Goal: Information Seeking & Learning: Learn about a topic

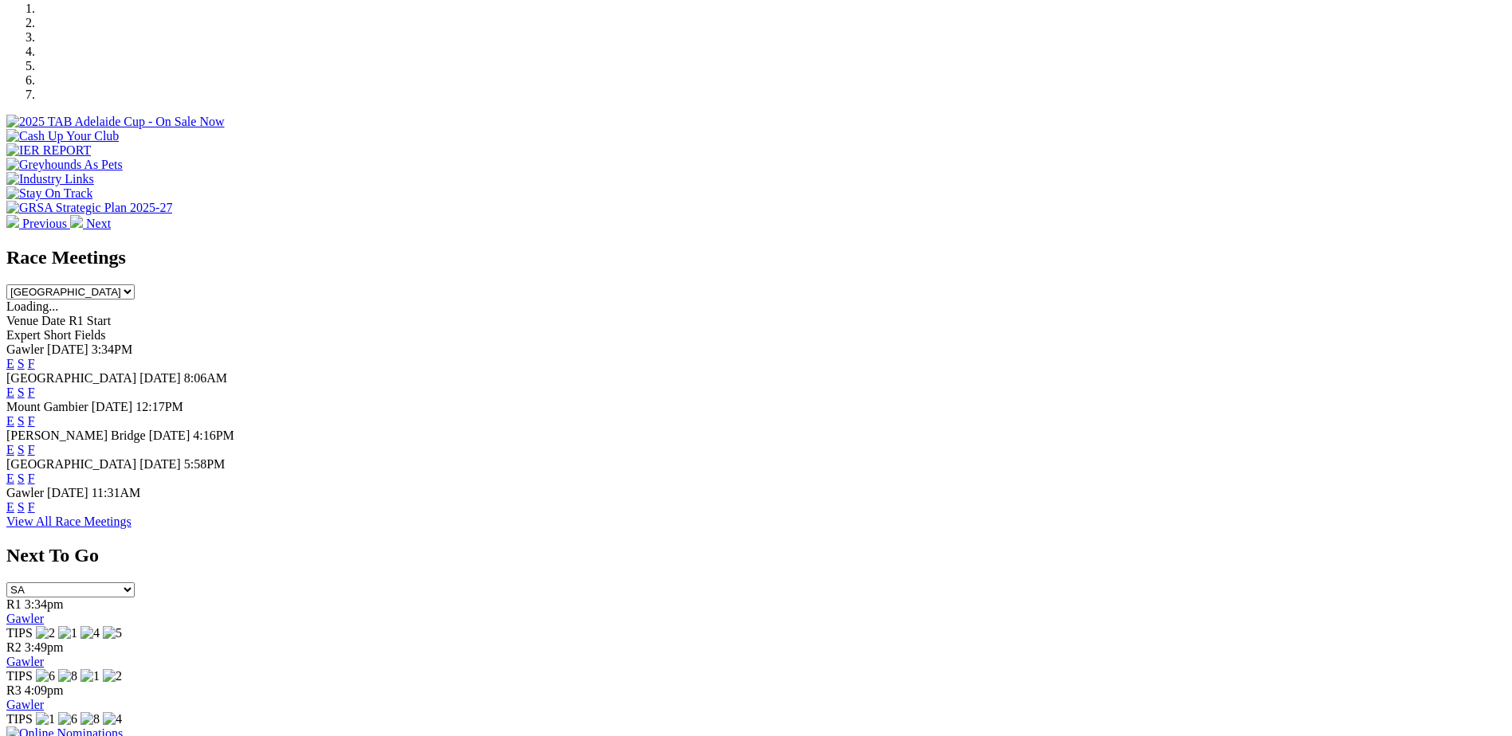
scroll to position [498, 0]
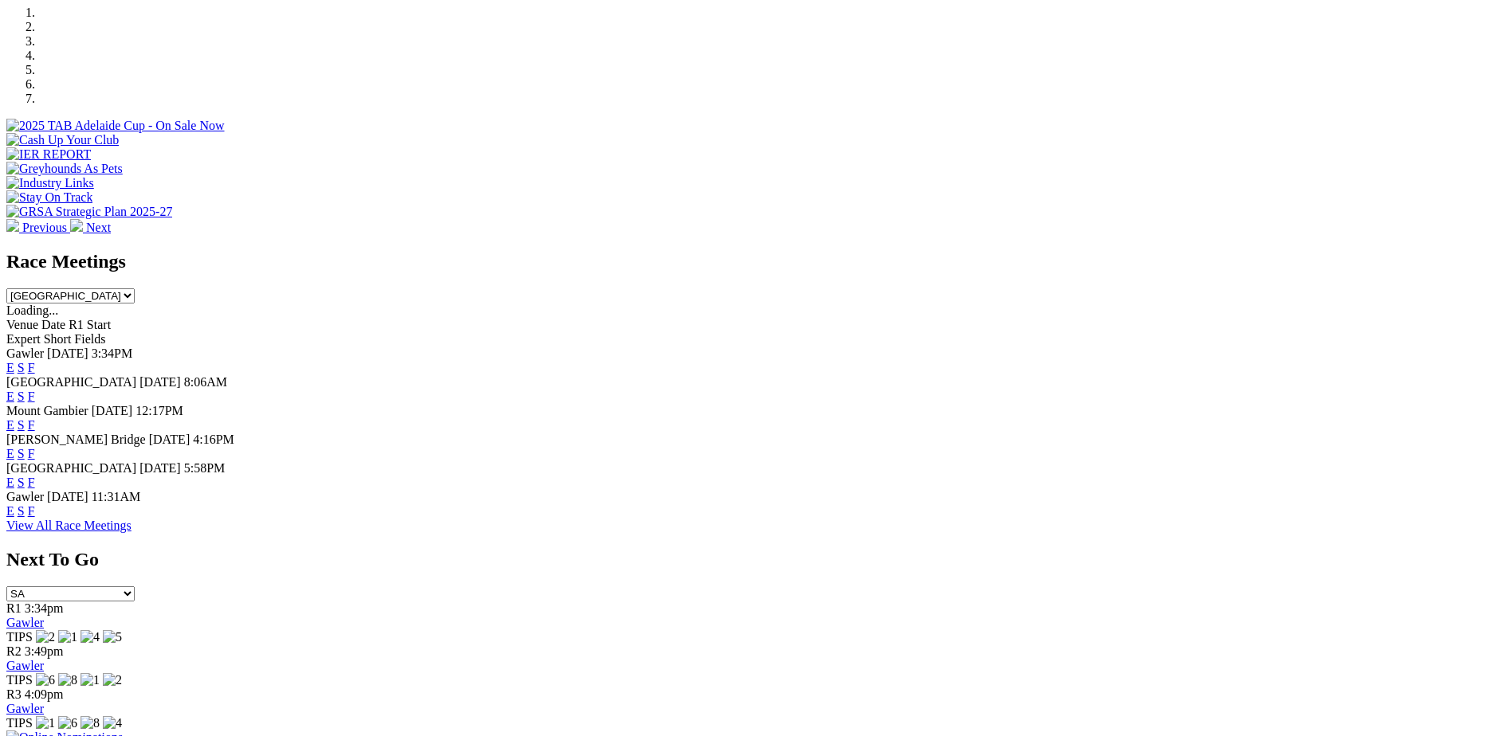
click at [35, 516] on link "F" at bounding box center [31, 512] width 7 height 14
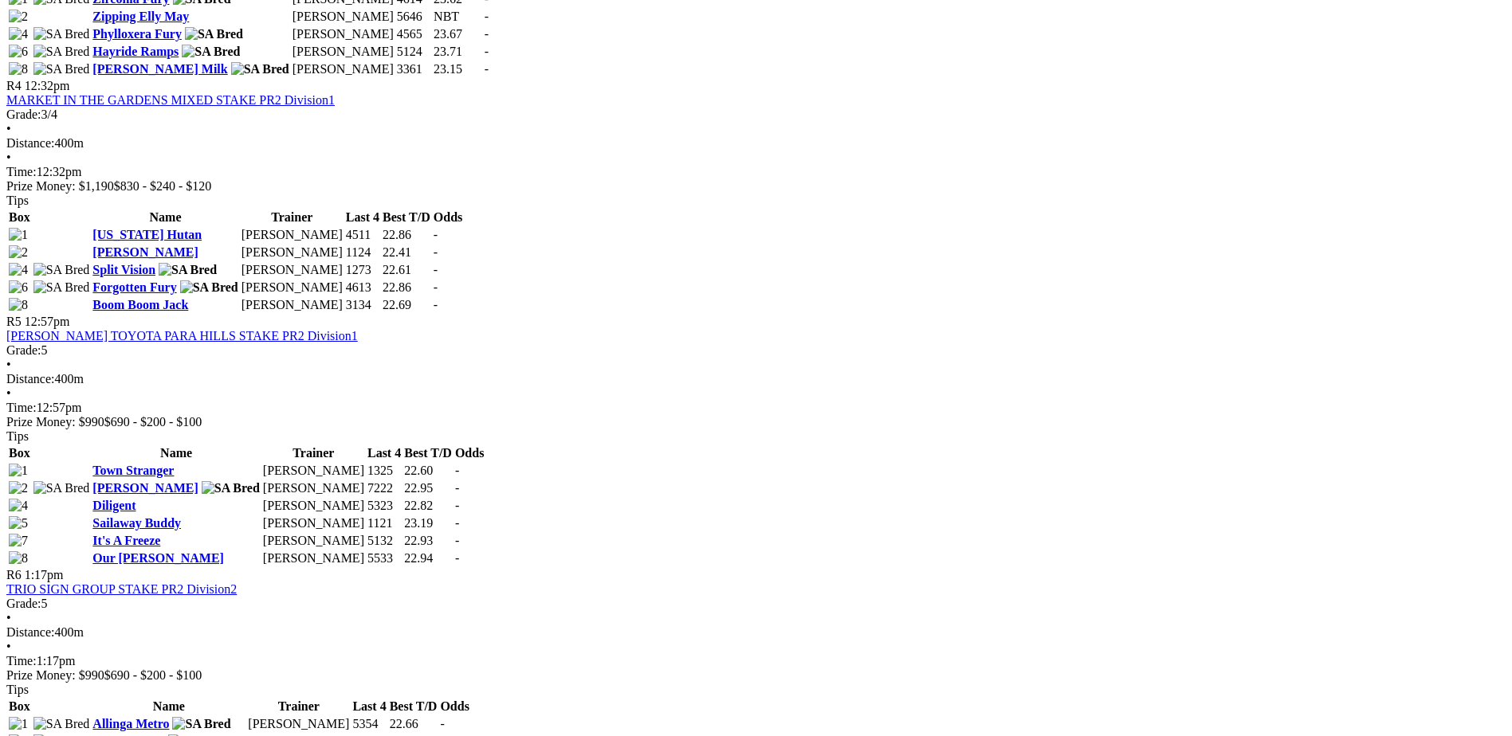
scroll to position [1415, 0]
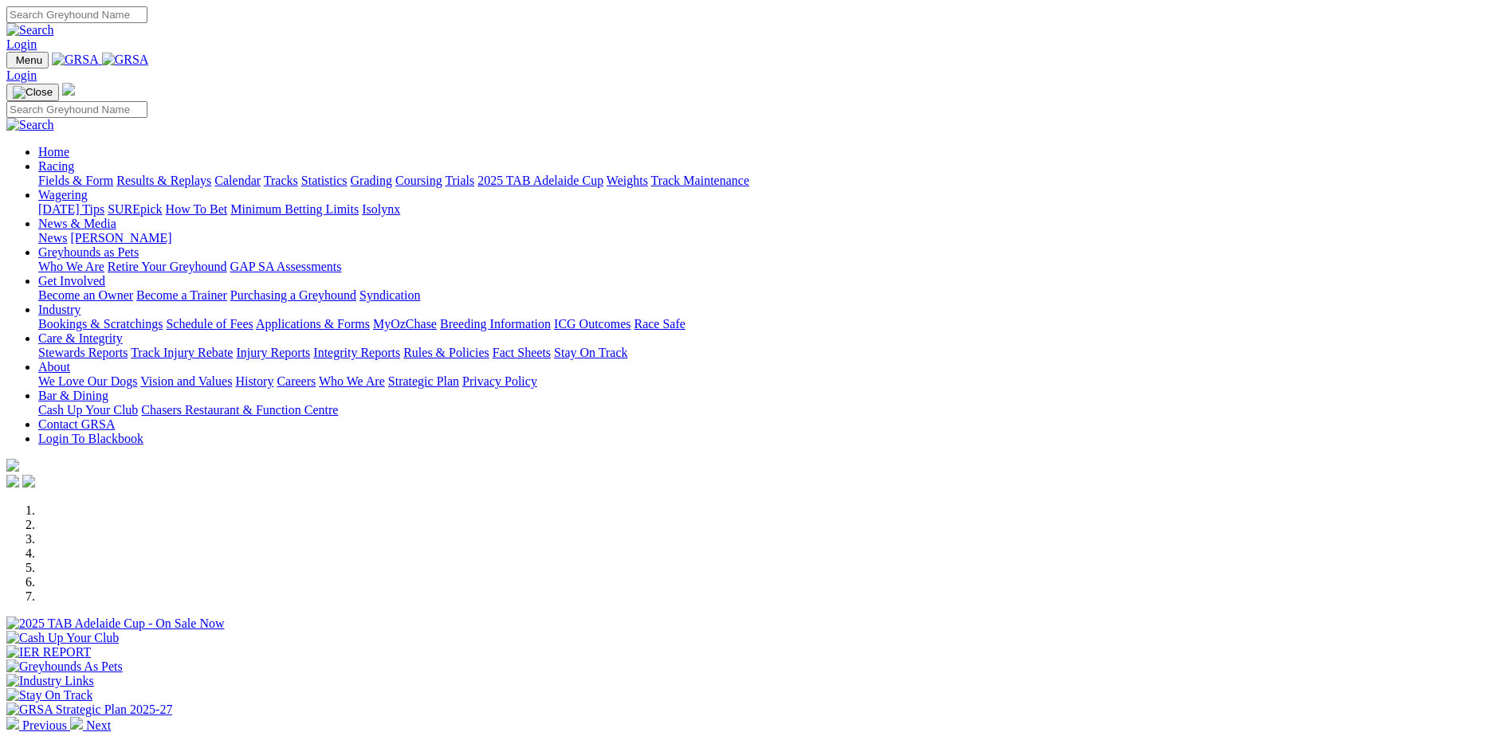
scroll to position [498, 0]
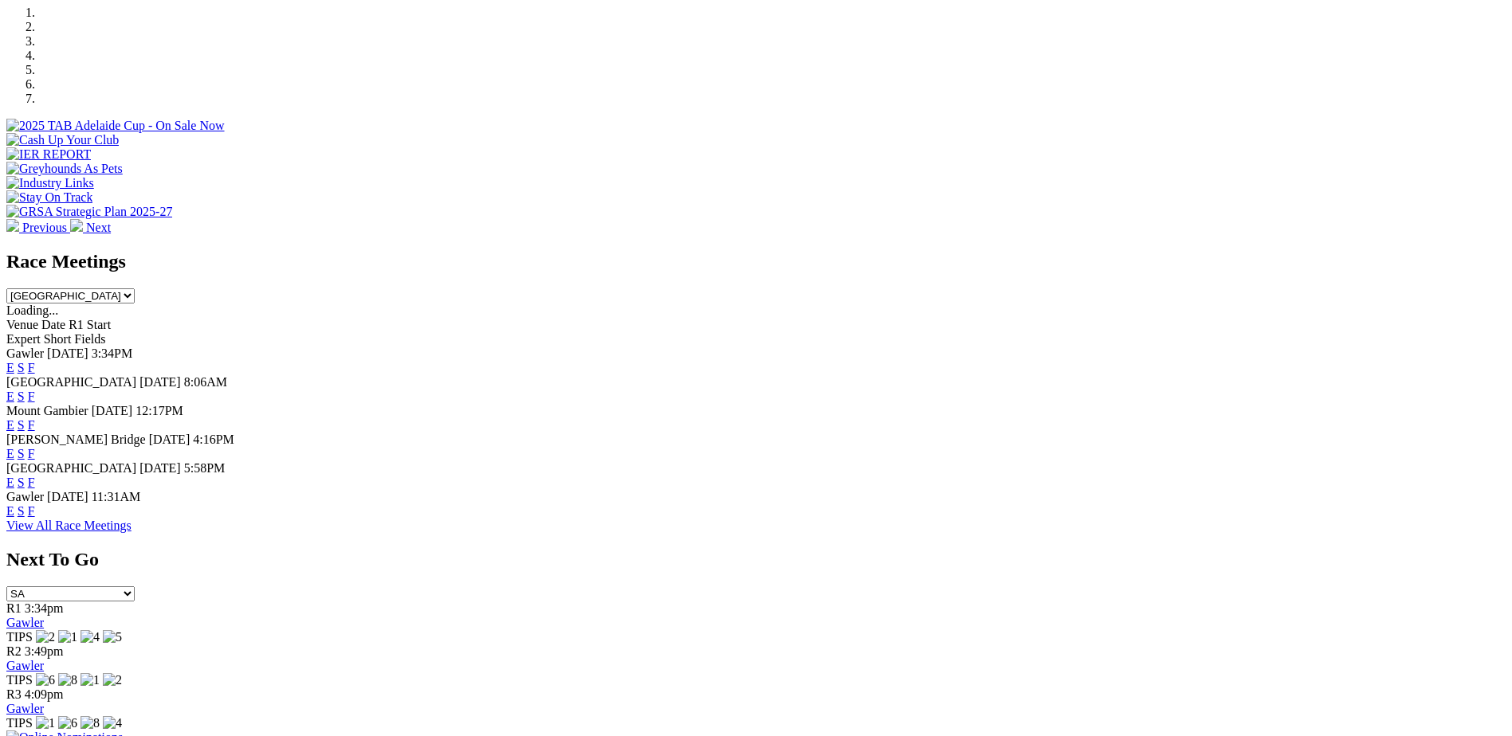
click at [132, 532] on link "View All Race Meetings" at bounding box center [68, 526] width 125 height 14
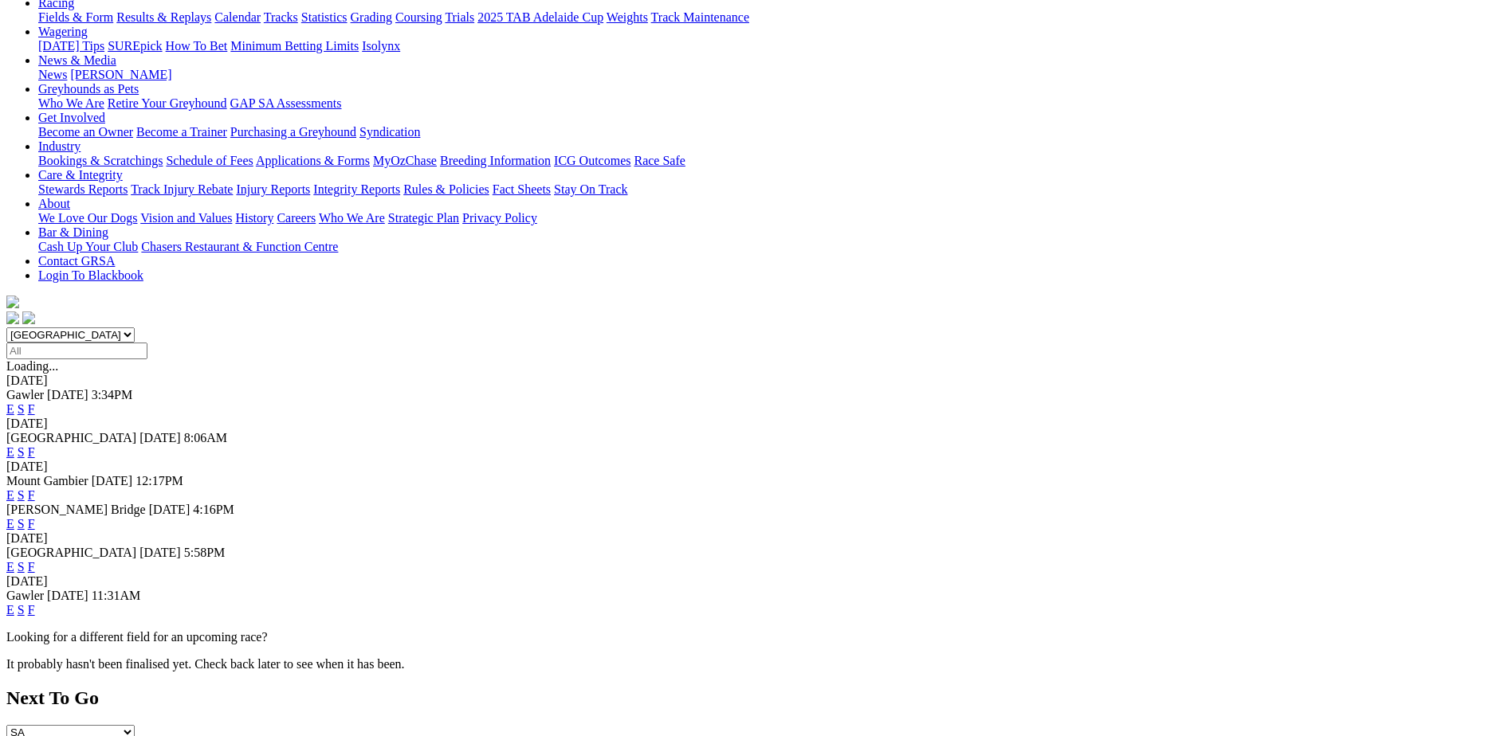
scroll to position [199, 0]
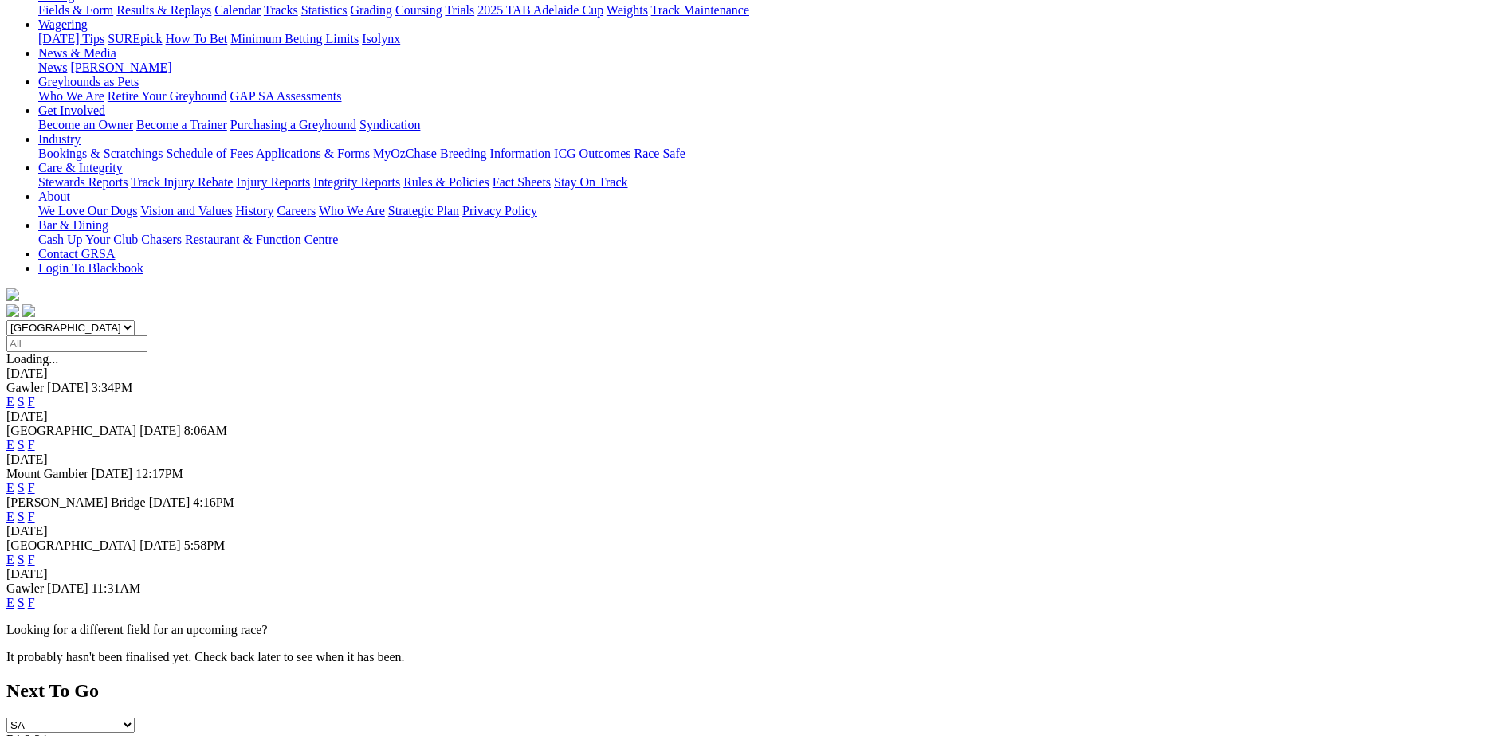
click at [35, 438] on link "F" at bounding box center [31, 445] width 7 height 14
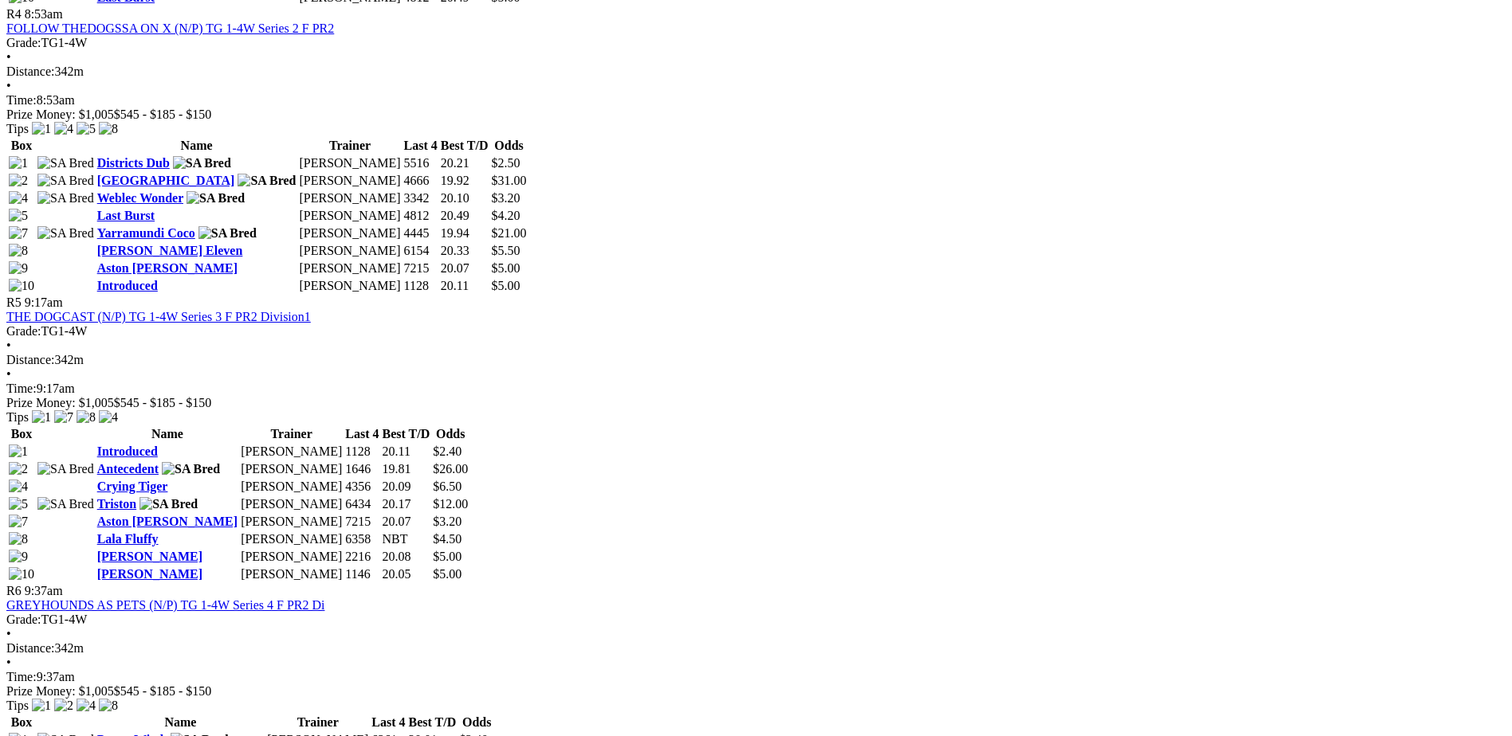
scroll to position [1674, 0]
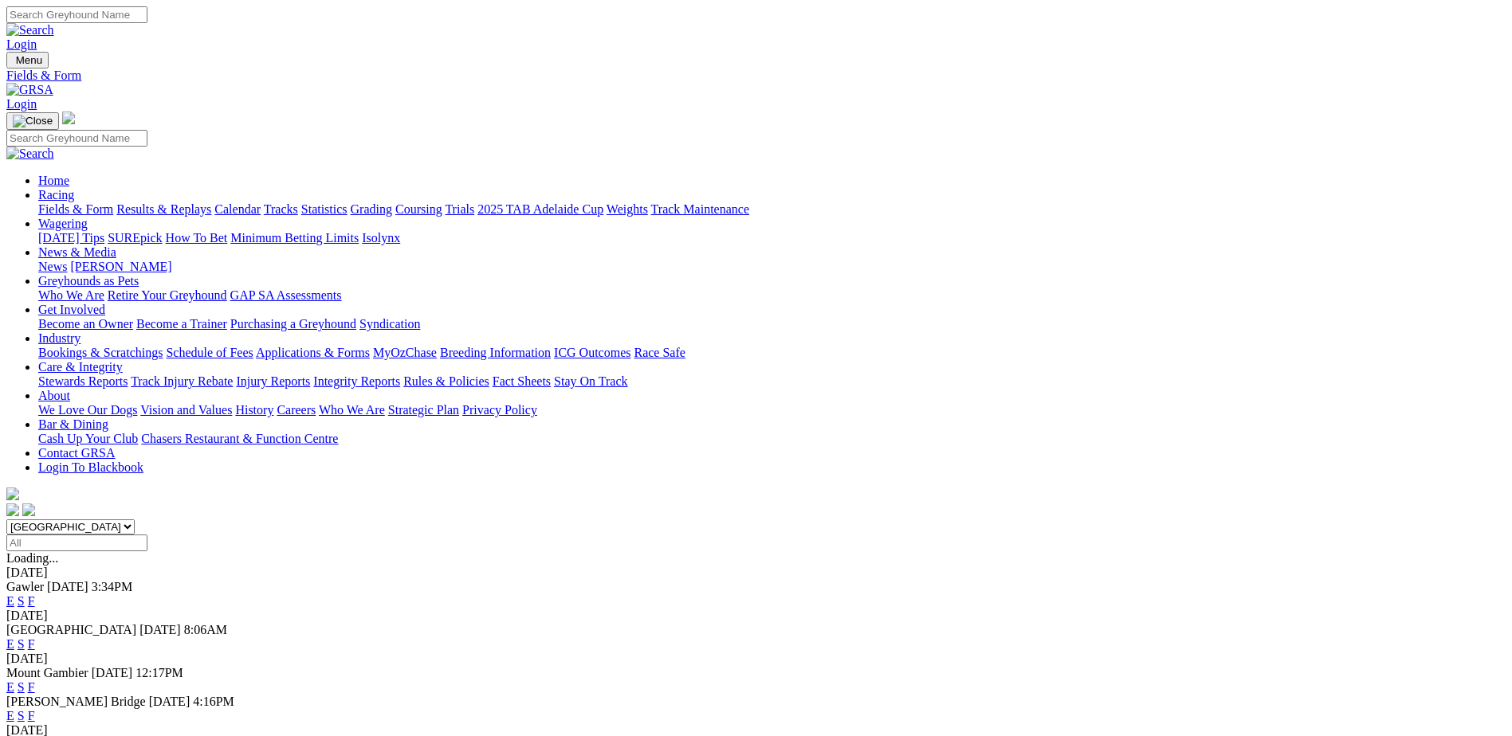
click at [211, 202] on link "Results & Replays" at bounding box center [163, 209] width 95 height 14
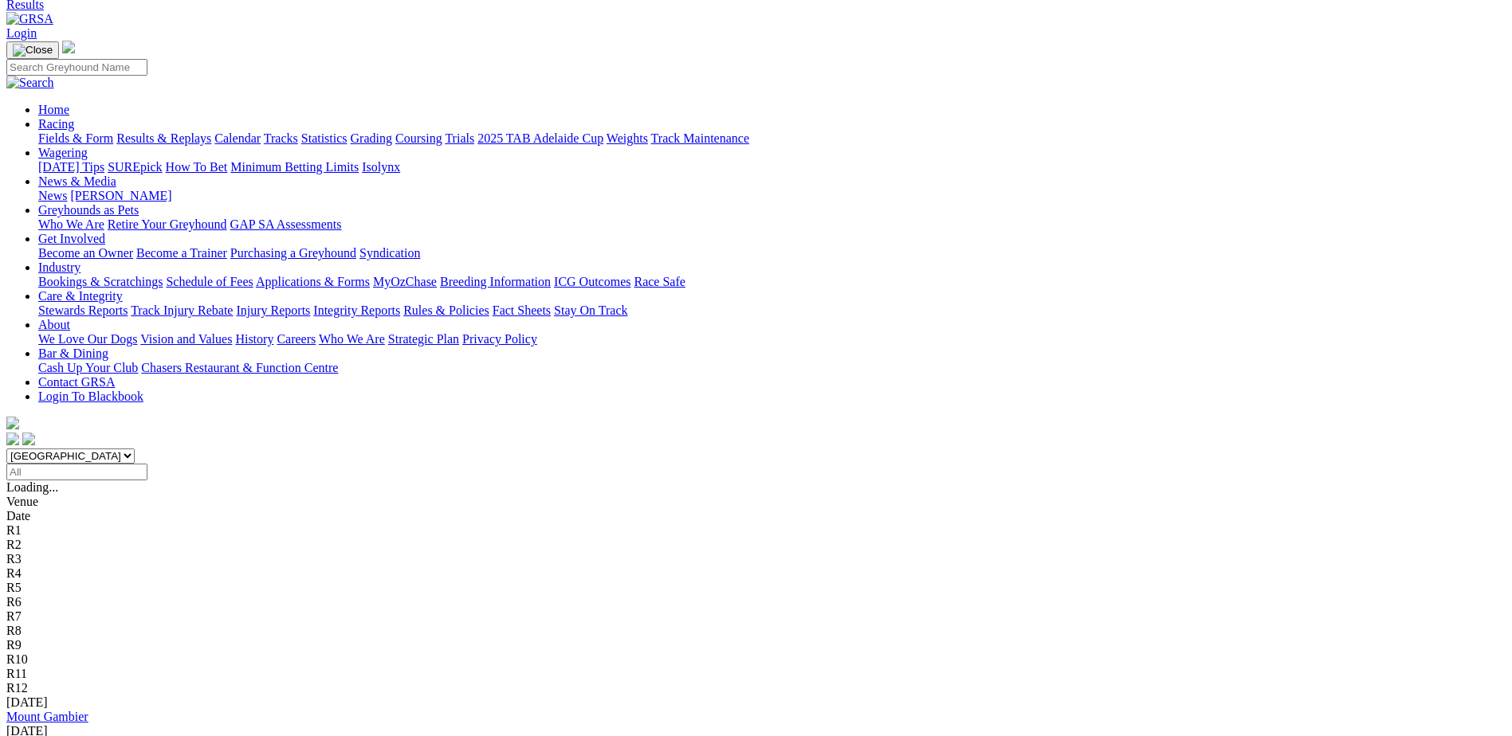
scroll to position [60, 0]
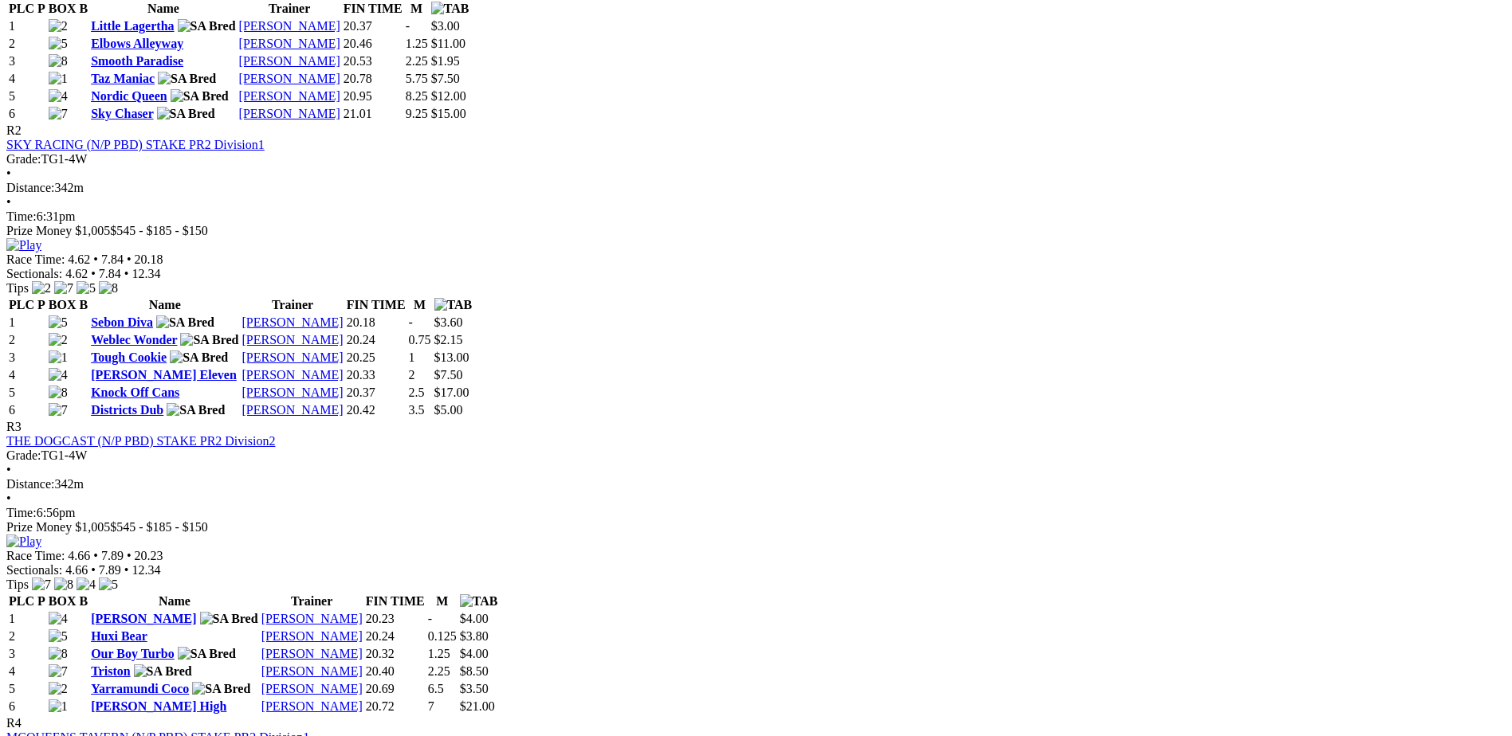
scroll to position [976, 0]
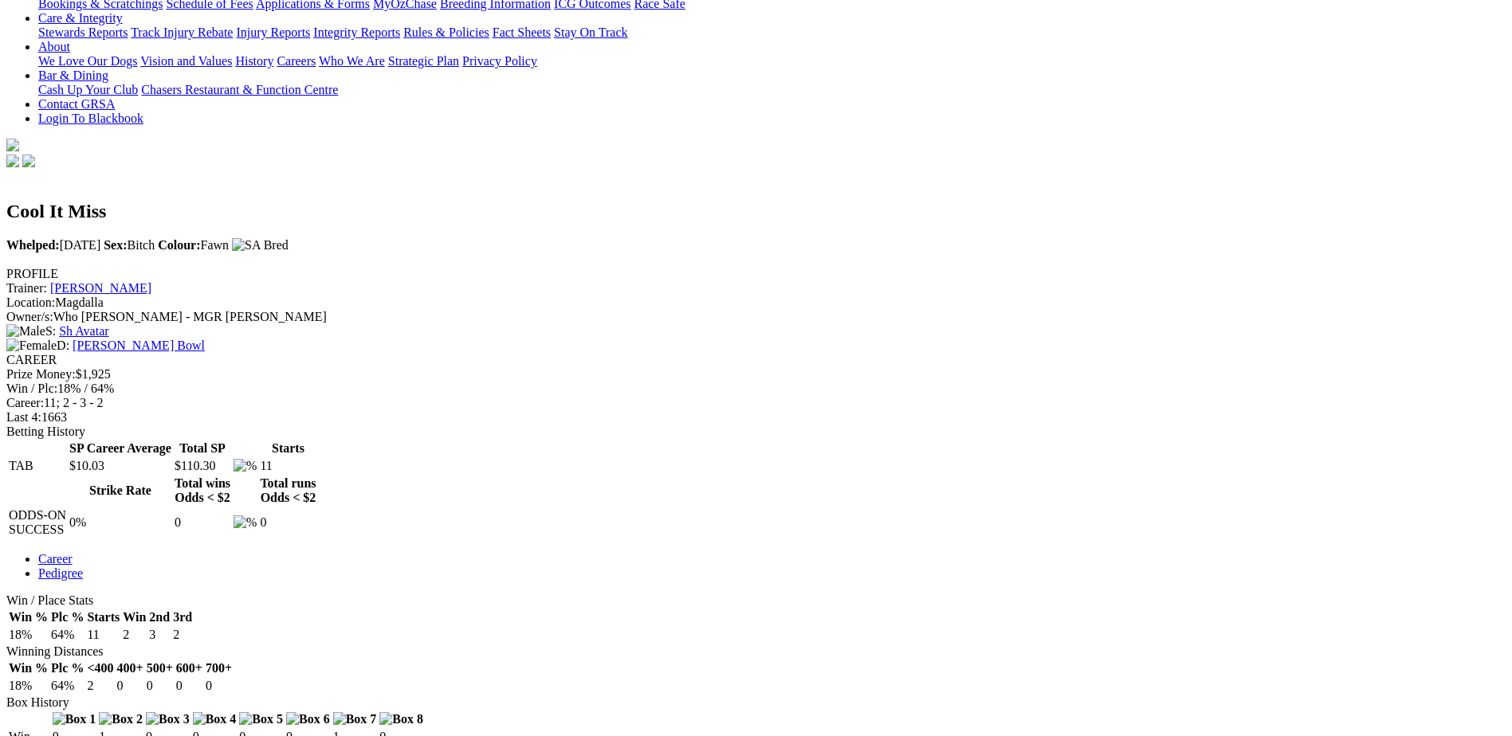
scroll to position [339, 0]
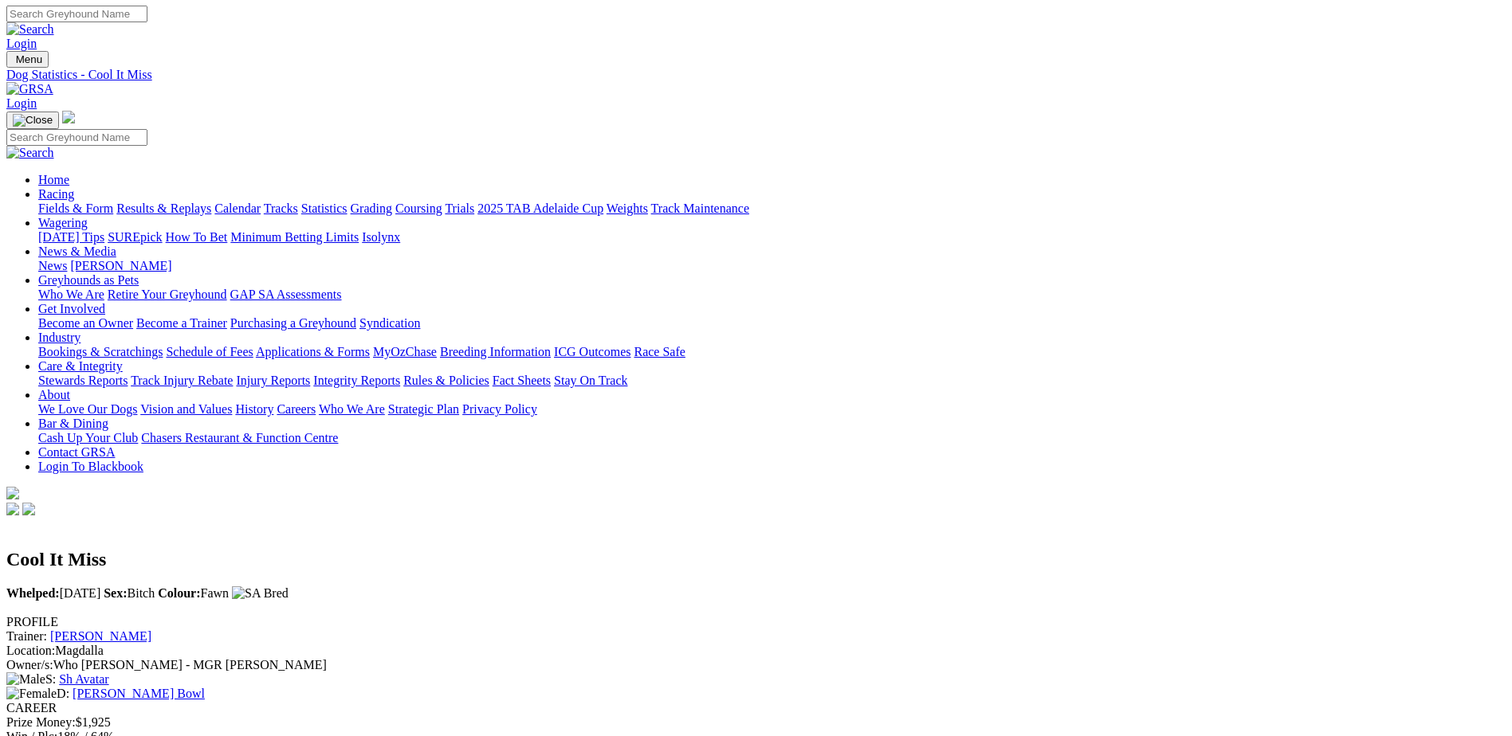
scroll to position [0, 0]
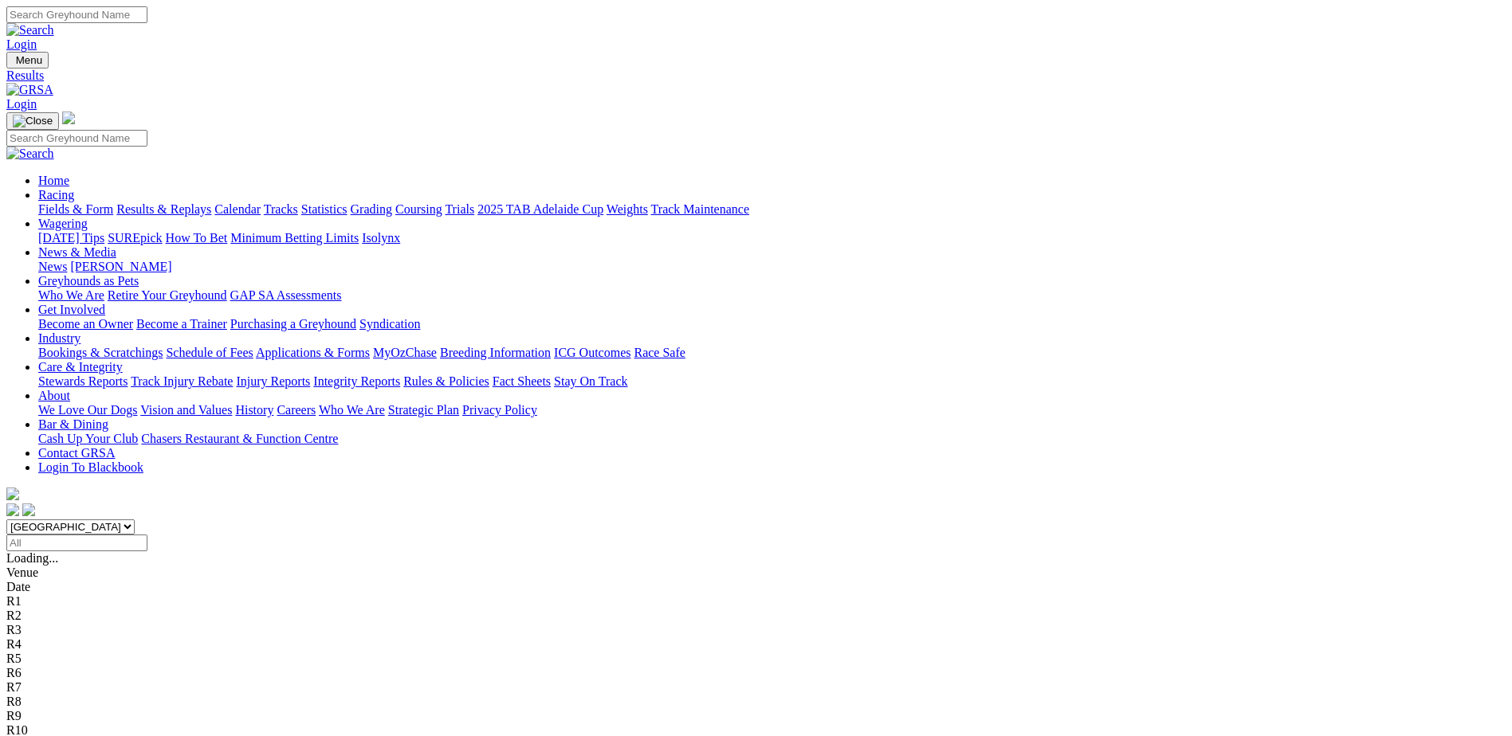
scroll to position [38, 0]
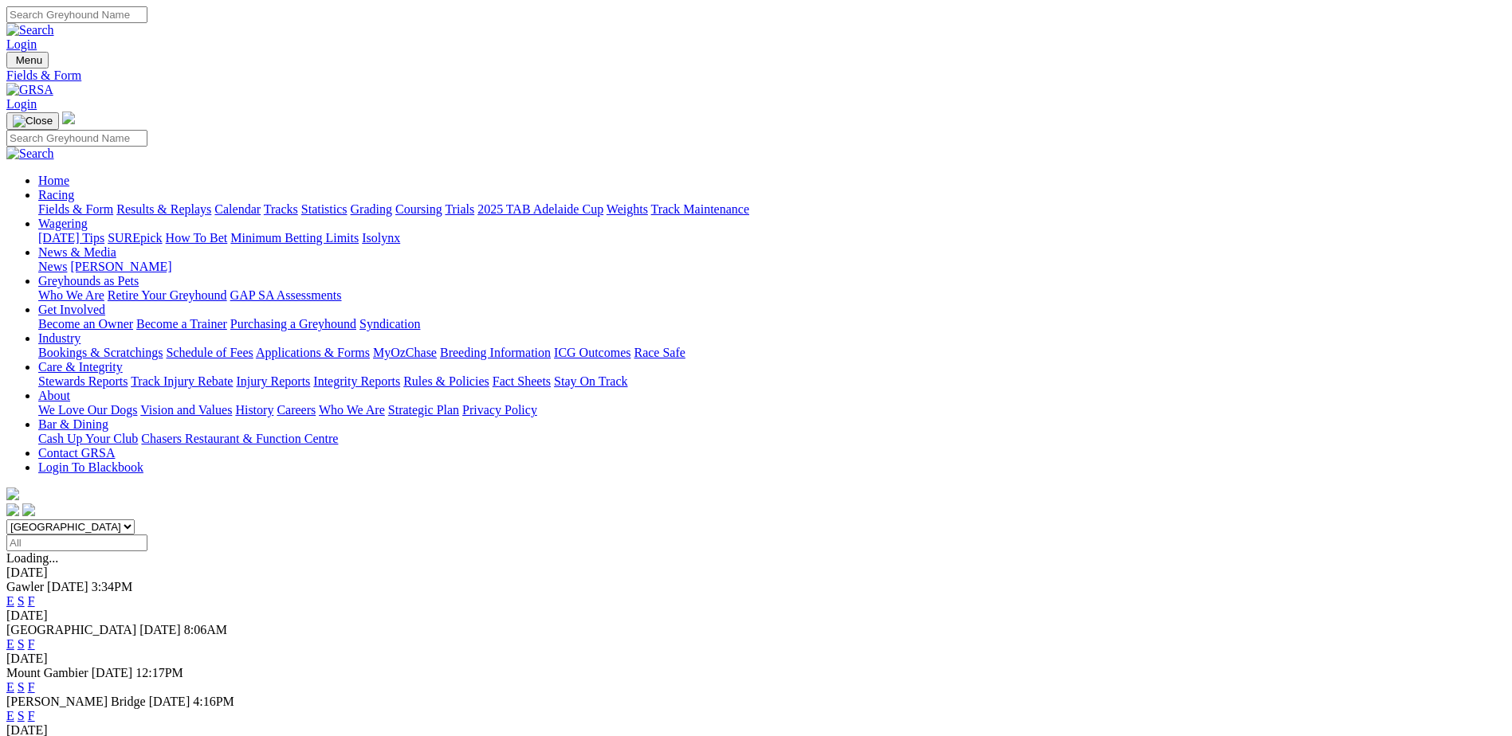
scroll to position [199, 0]
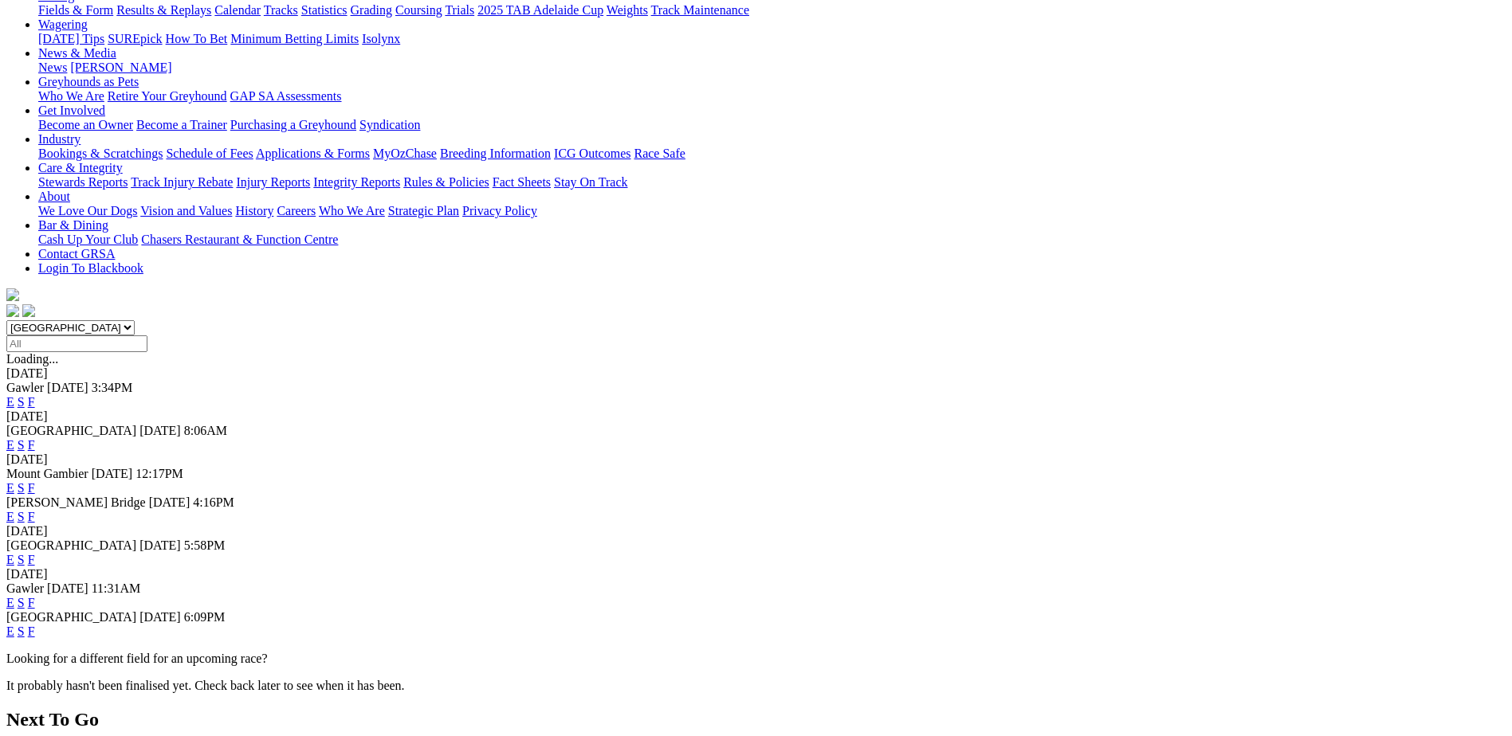
click at [35, 625] on link "F" at bounding box center [31, 632] width 7 height 14
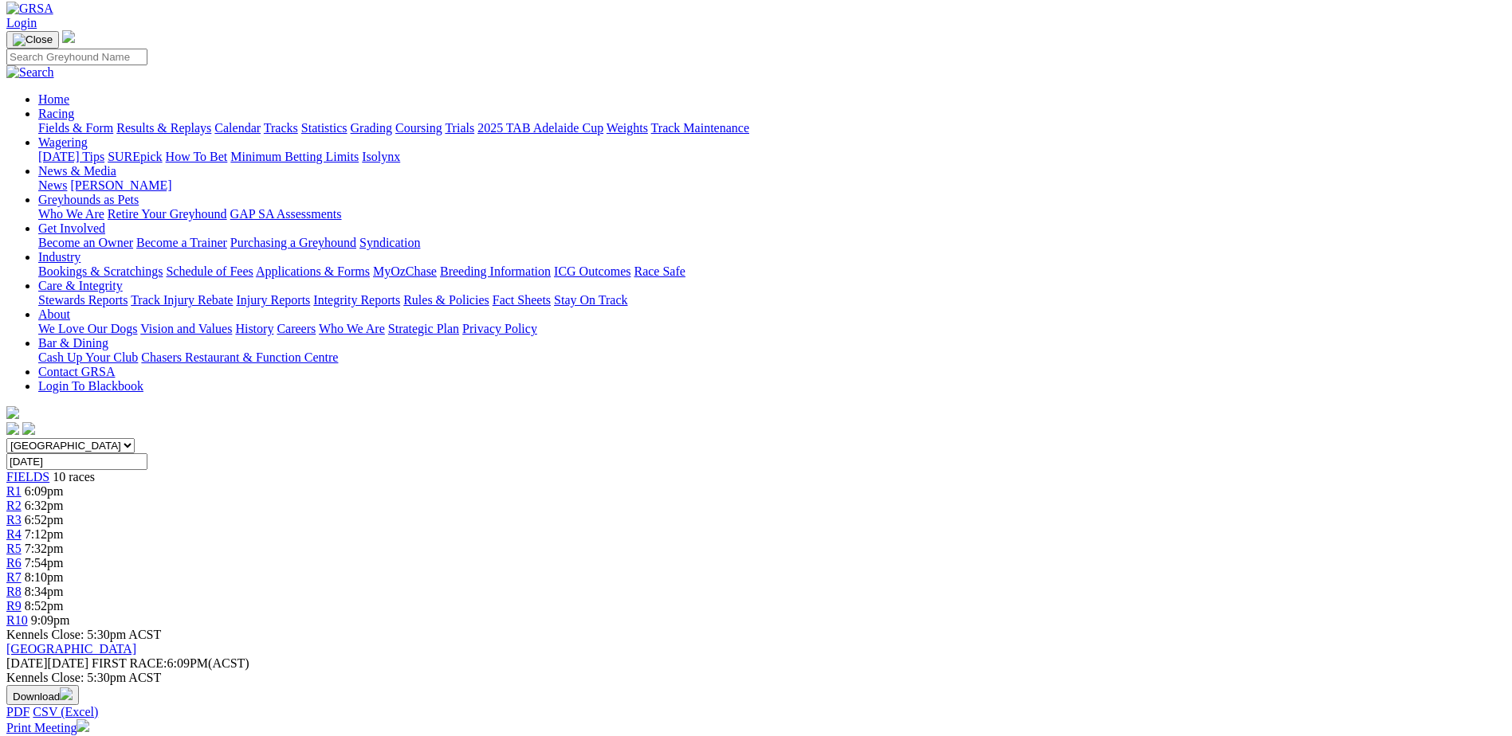
scroll to position [139, 0]
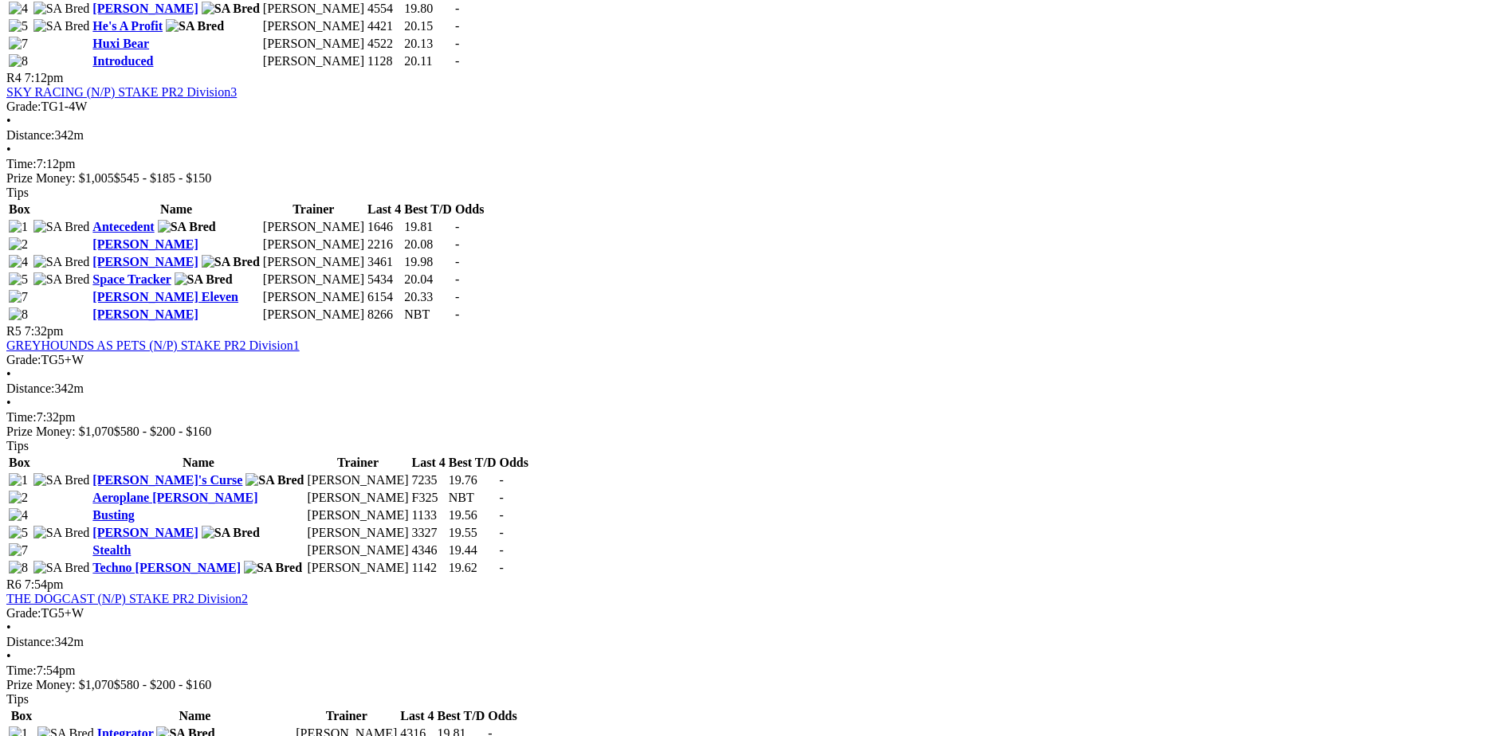
scroll to position [1514, 0]
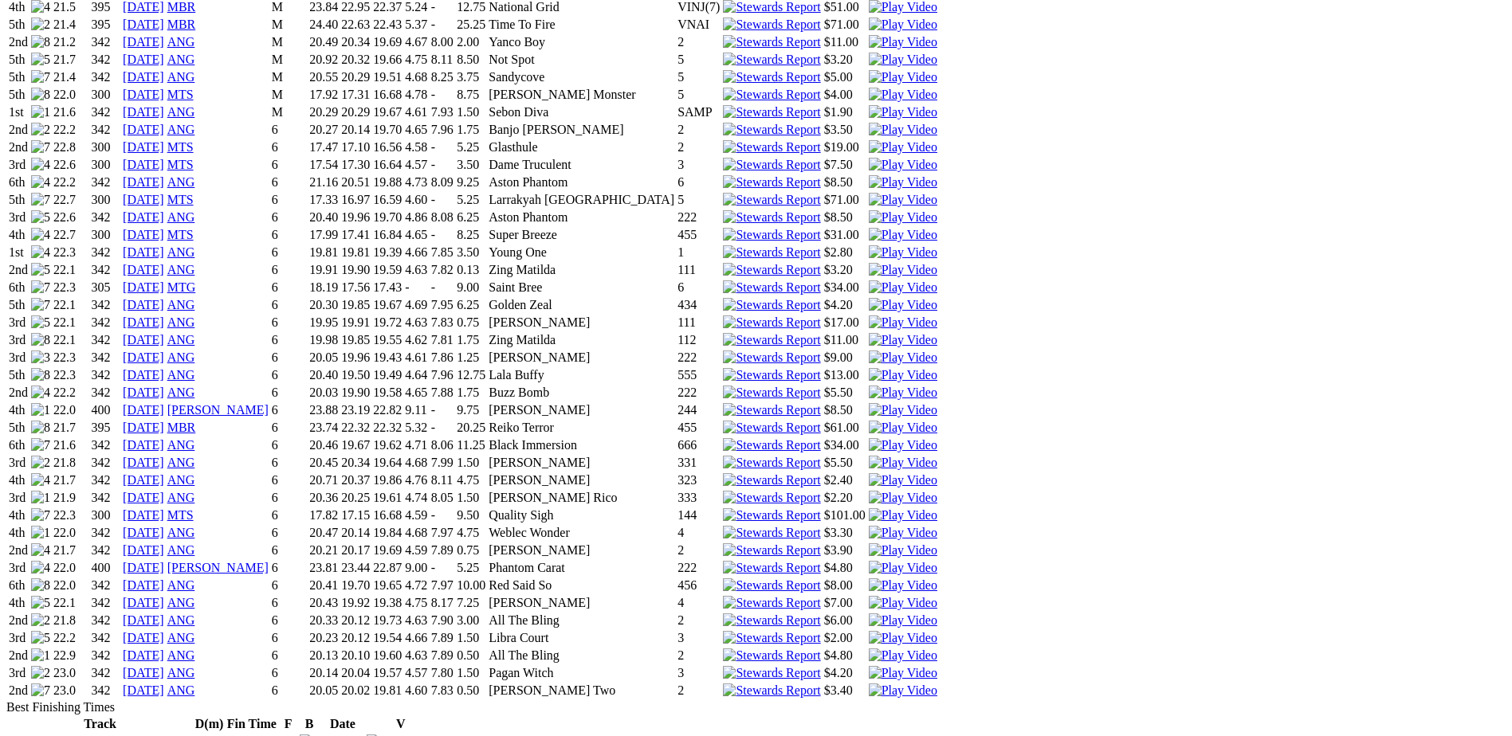
scroll to position [1255, 0]
click at [937, 681] on img at bounding box center [903, 688] width 69 height 14
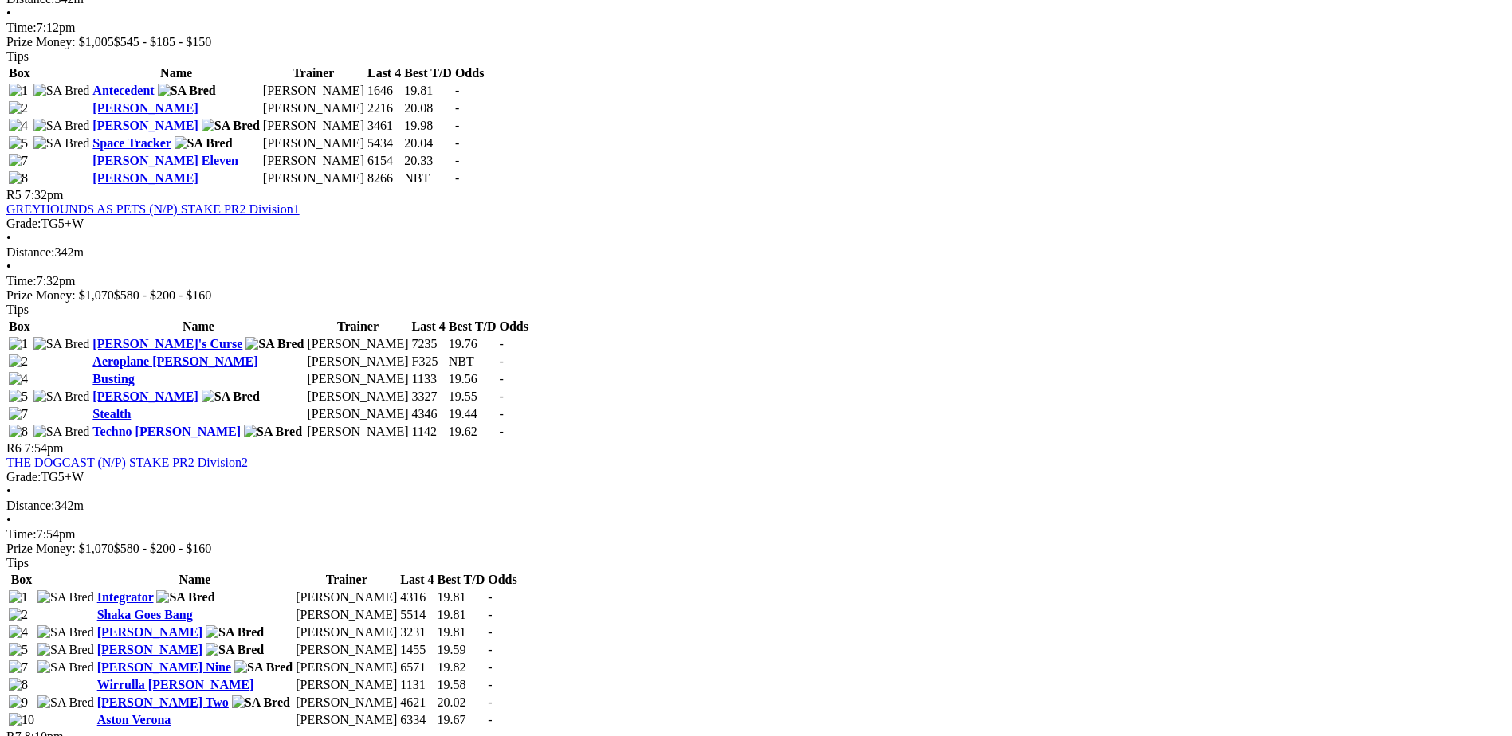
scroll to position [1654, 0]
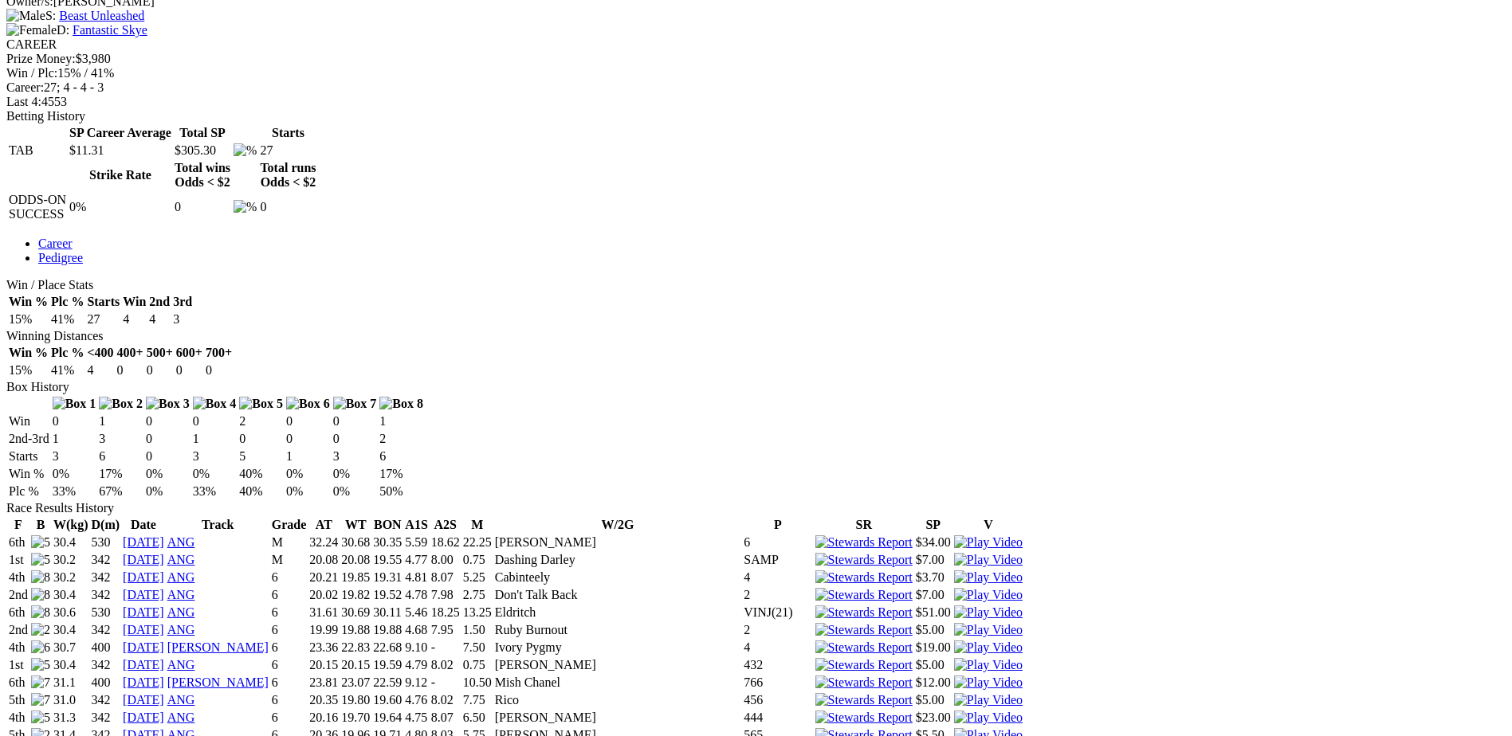
scroll to position [737, 0]
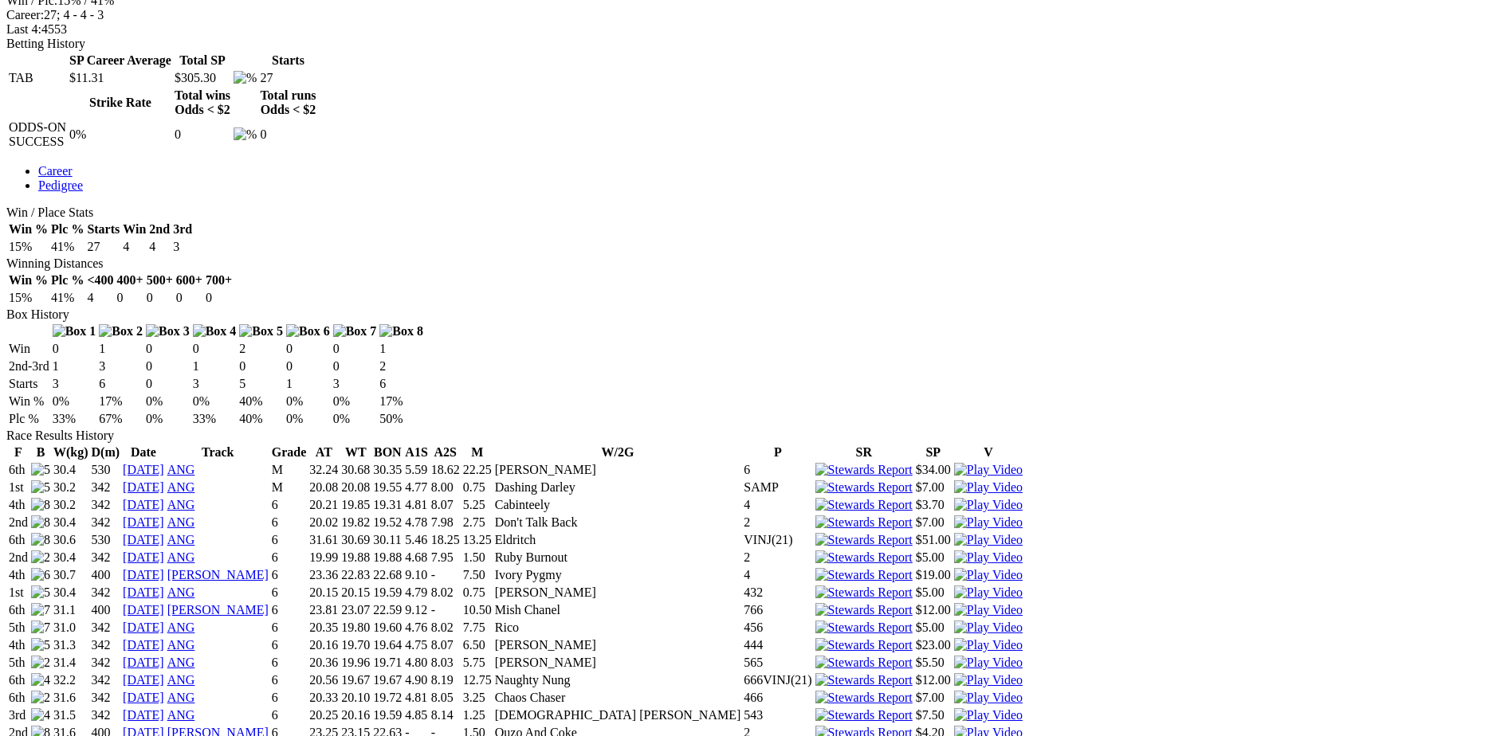
drag, startPoint x: 309, startPoint y: 2, endPoint x: 72, endPoint y: 226, distance: 327.0
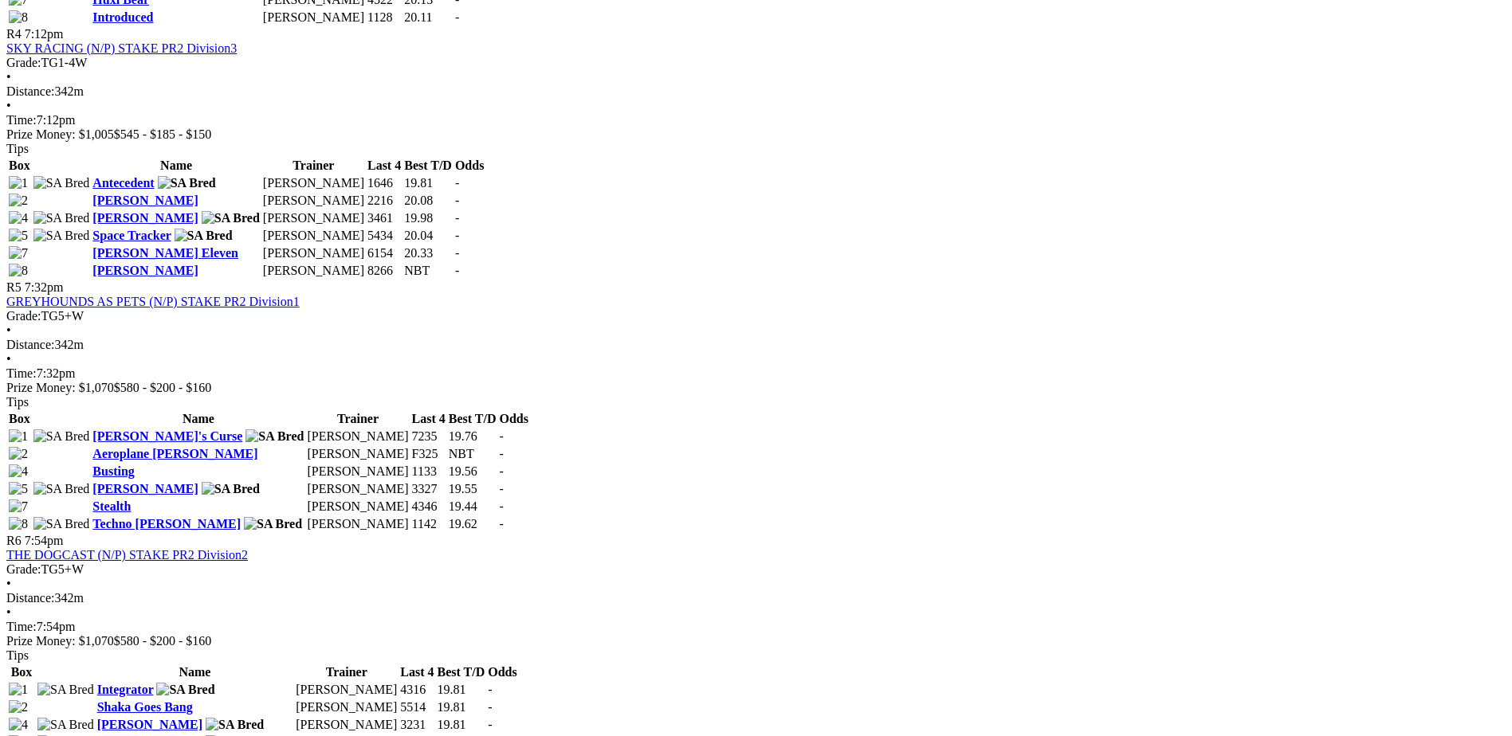
scroll to position [1554, 0]
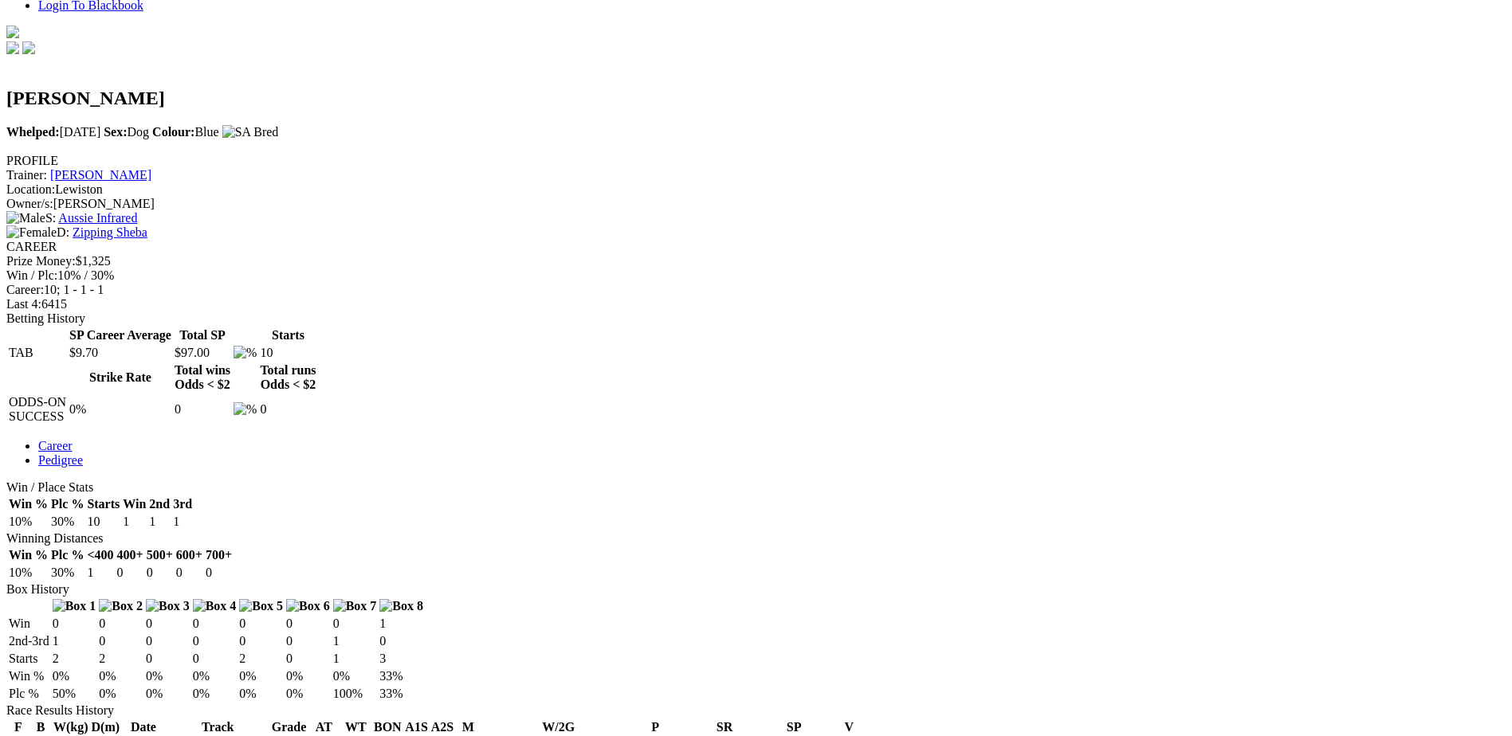
scroll to position [399, 0]
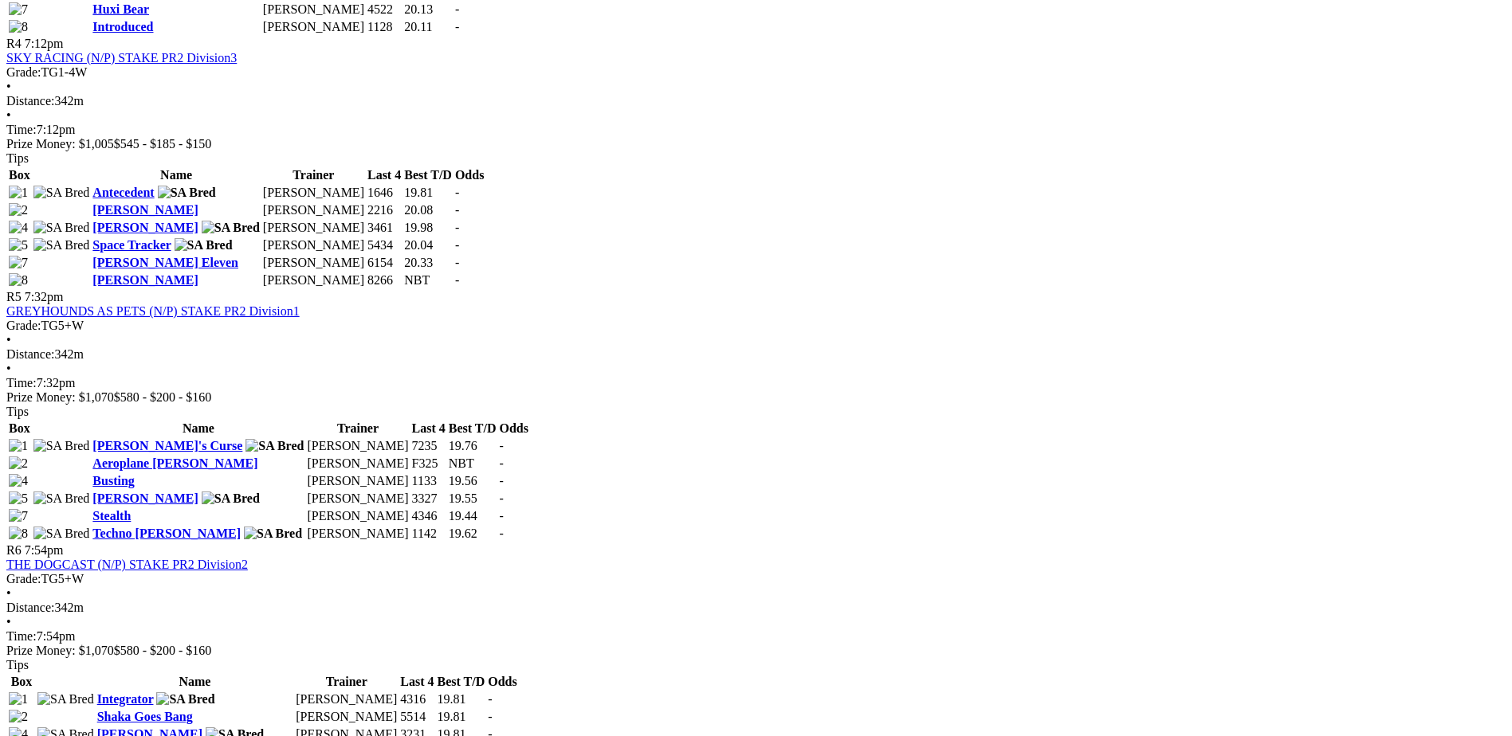
scroll to position [1614, 0]
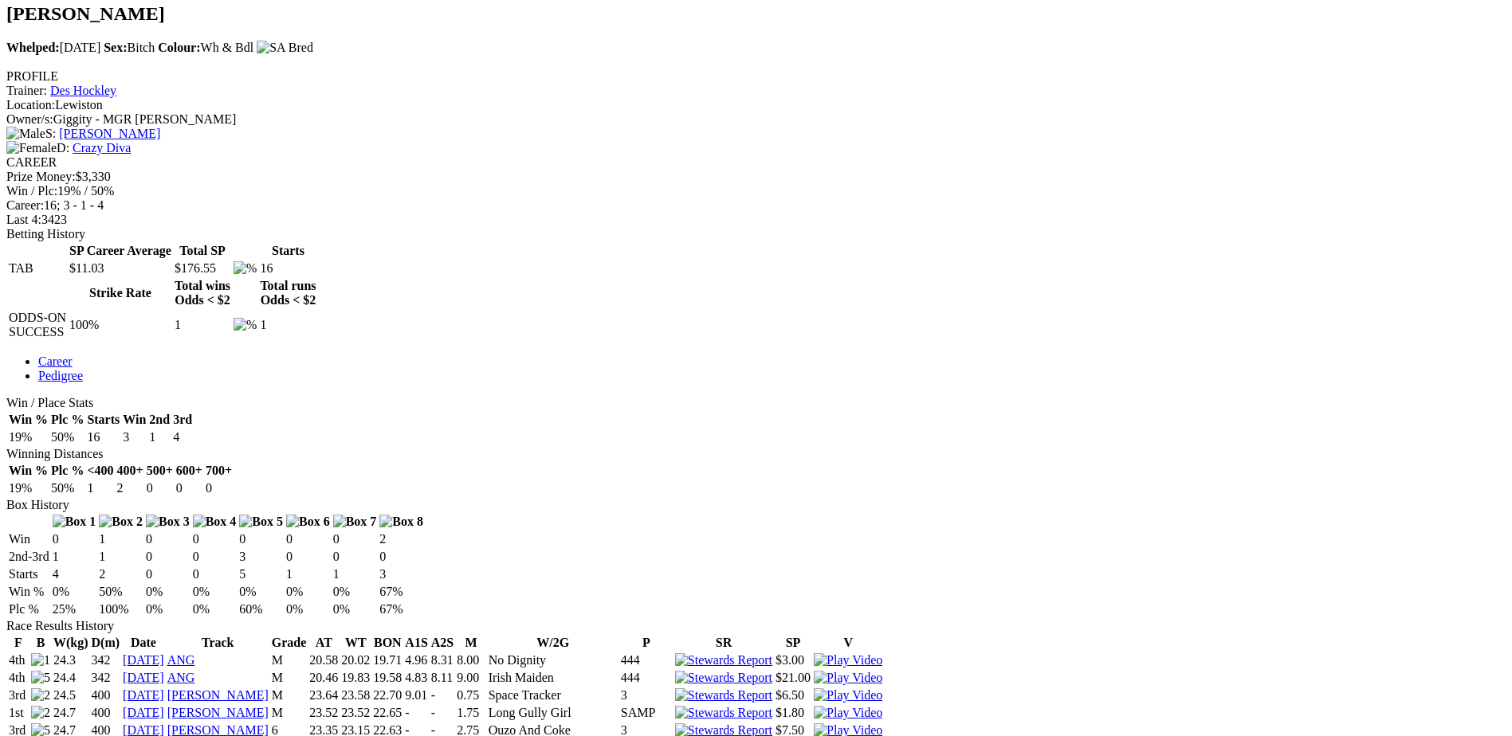
scroll to position [618, 0]
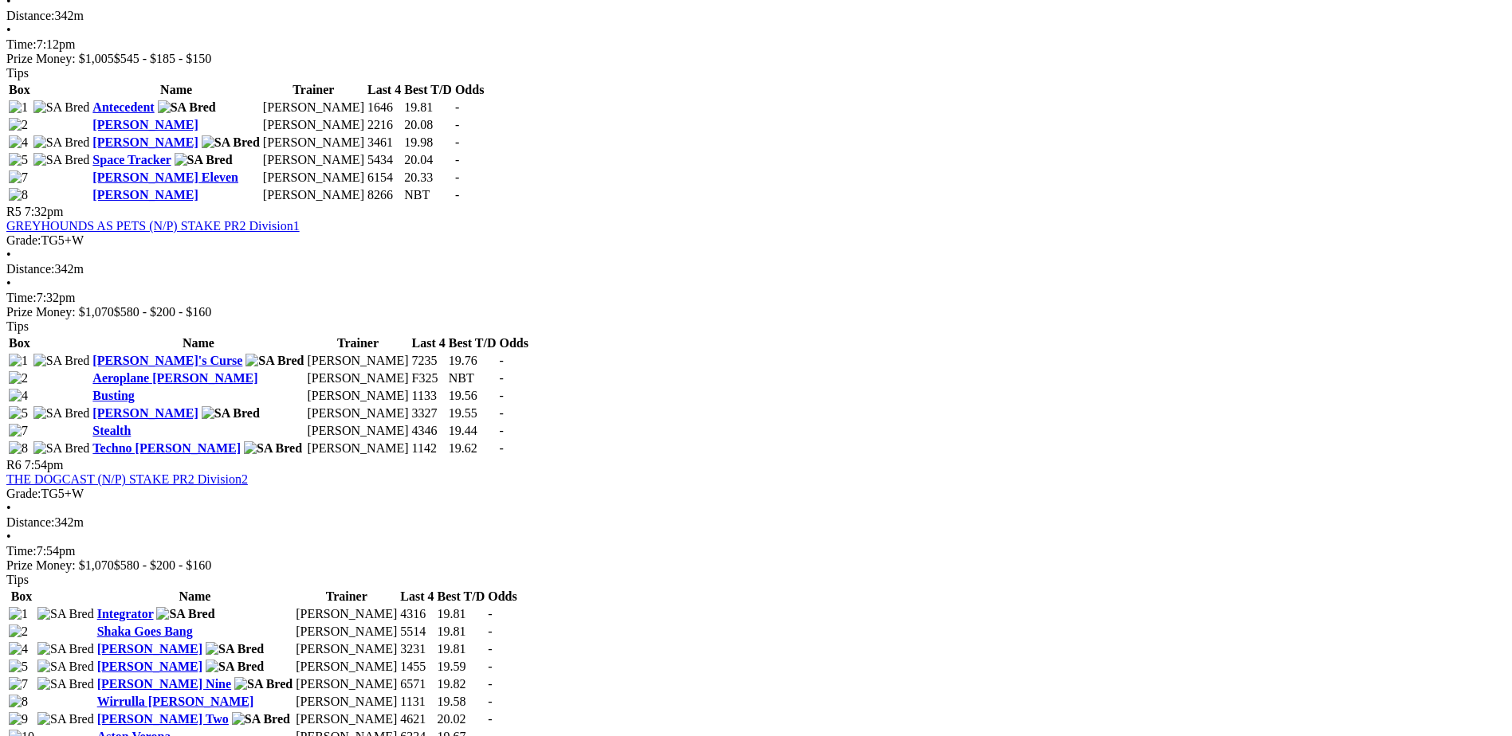
scroll to position [1634, 0]
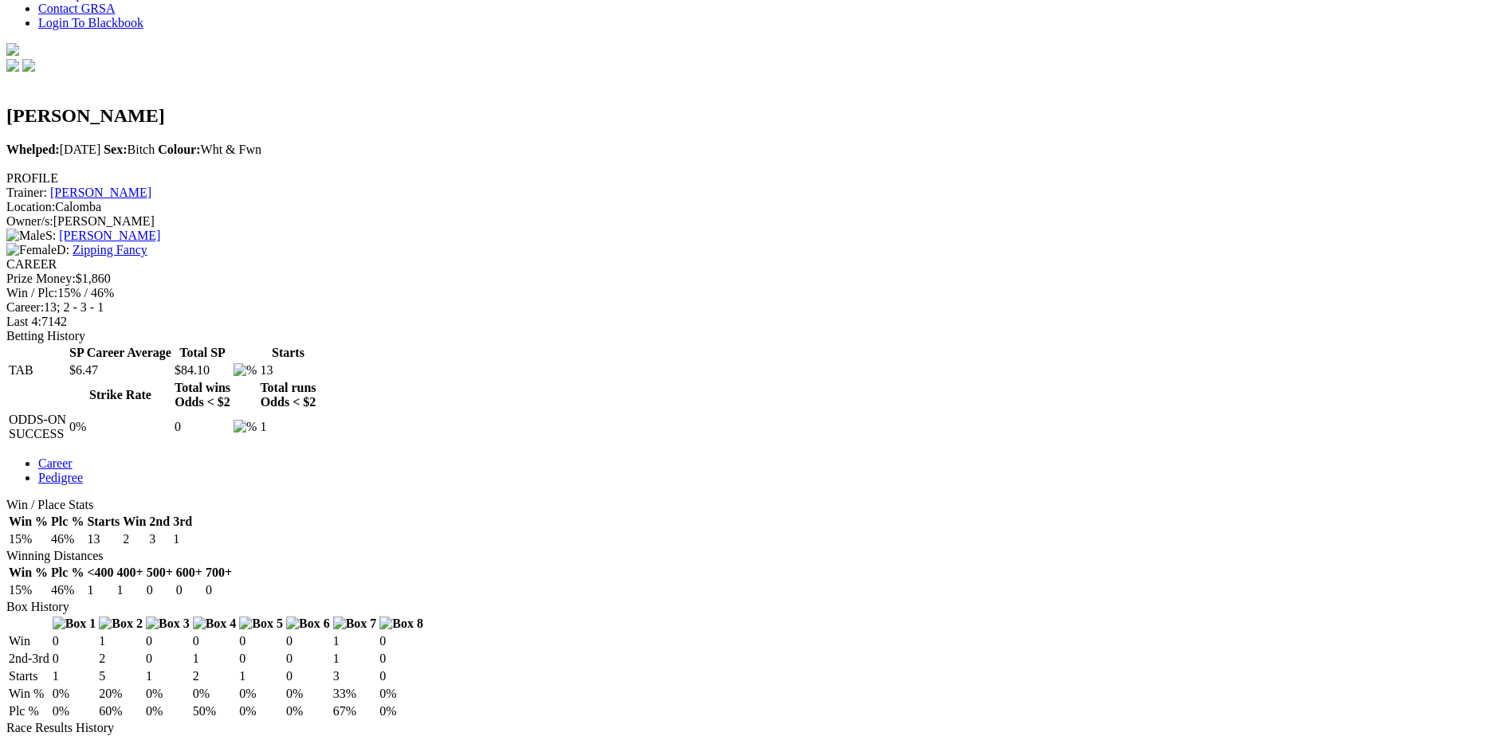
scroll to position [478, 0]
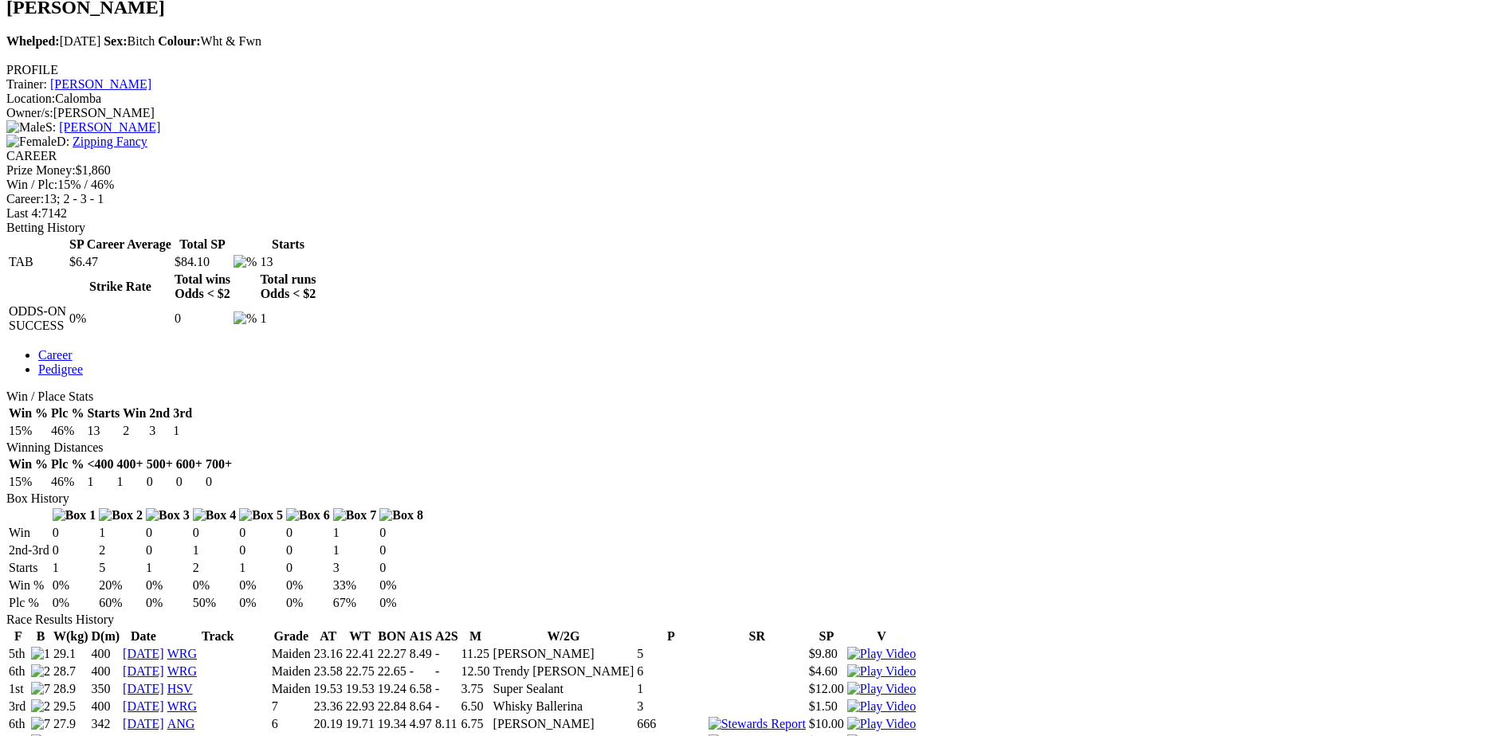
scroll to position [578, 0]
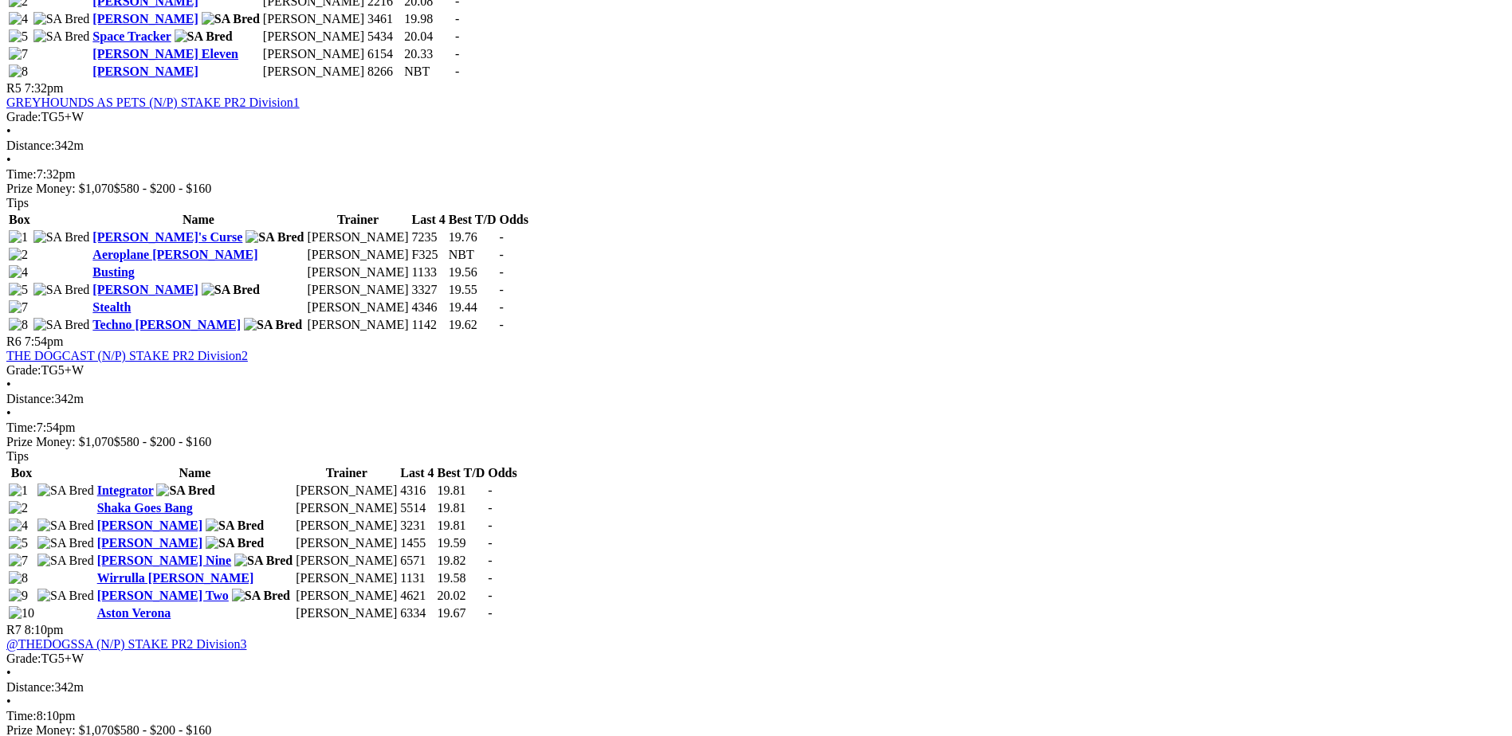
scroll to position [1773, 0]
